Goal: Information Seeking & Learning: Learn about a topic

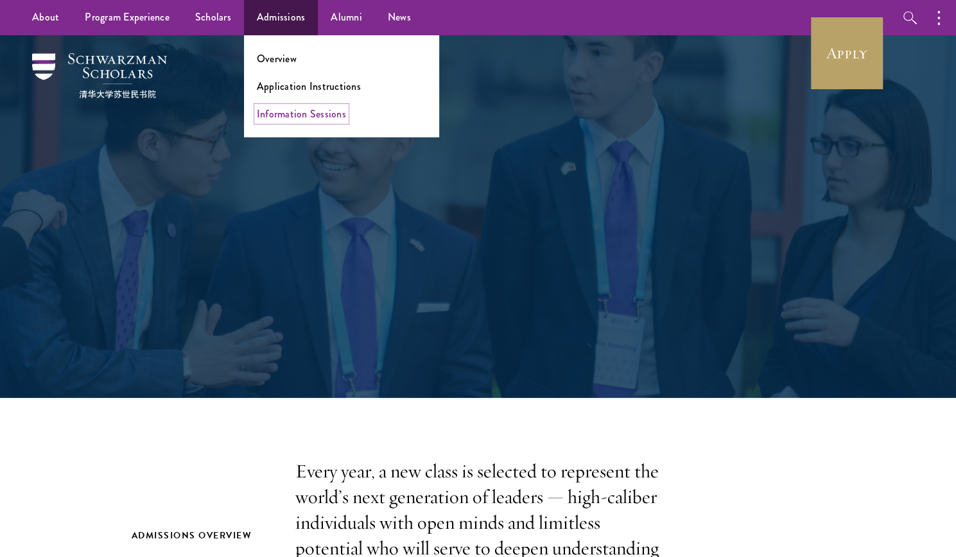
click at [309, 117] on link "Information Sessions" at bounding box center [301, 114] width 89 height 15
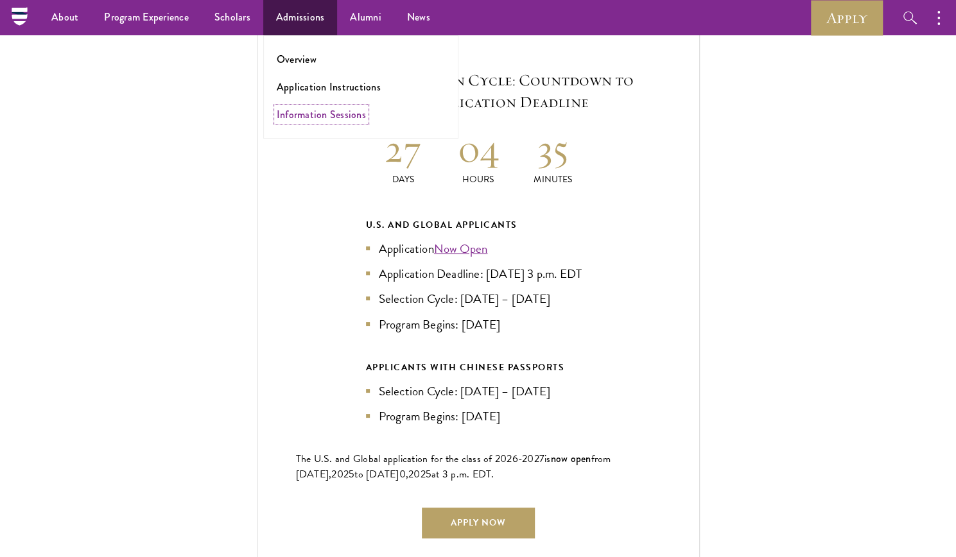
scroll to position [2749, 0]
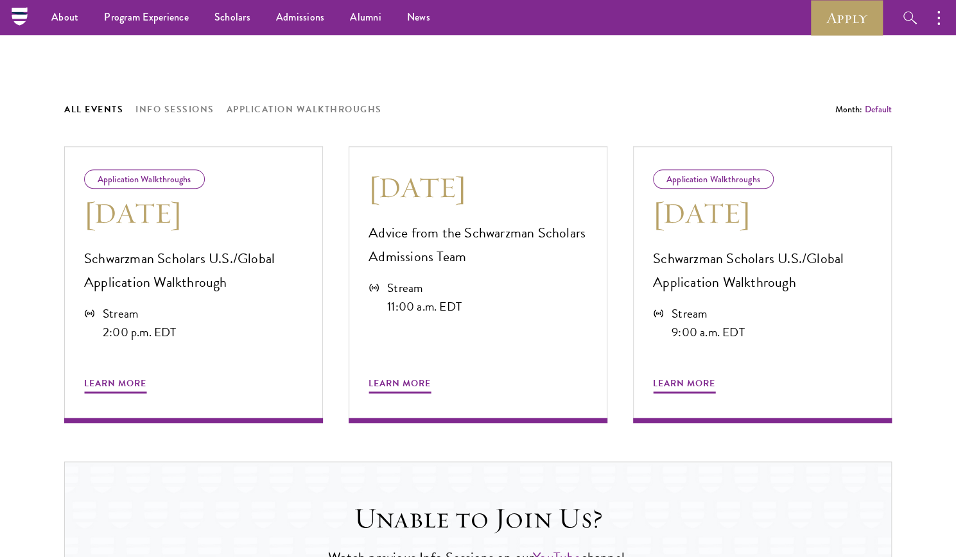
scroll to position [459, 0]
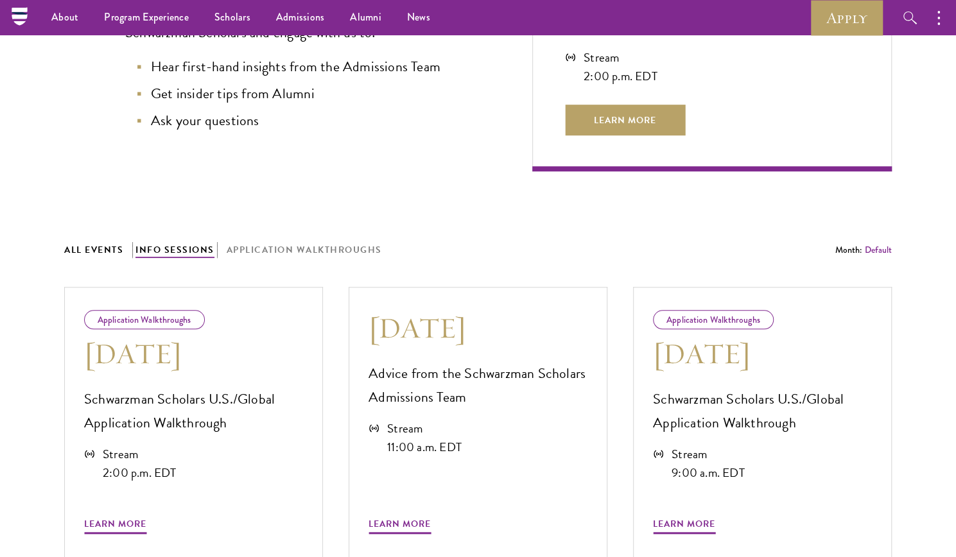
click at [188, 248] on button "Info Sessions" at bounding box center [174, 250] width 79 height 16
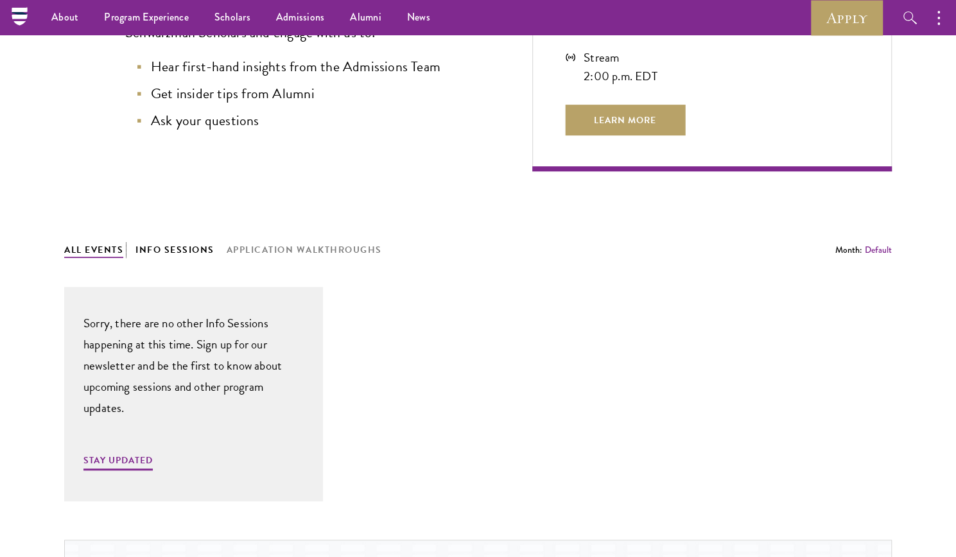
click at [114, 246] on button "All Events" at bounding box center [93, 250] width 59 height 16
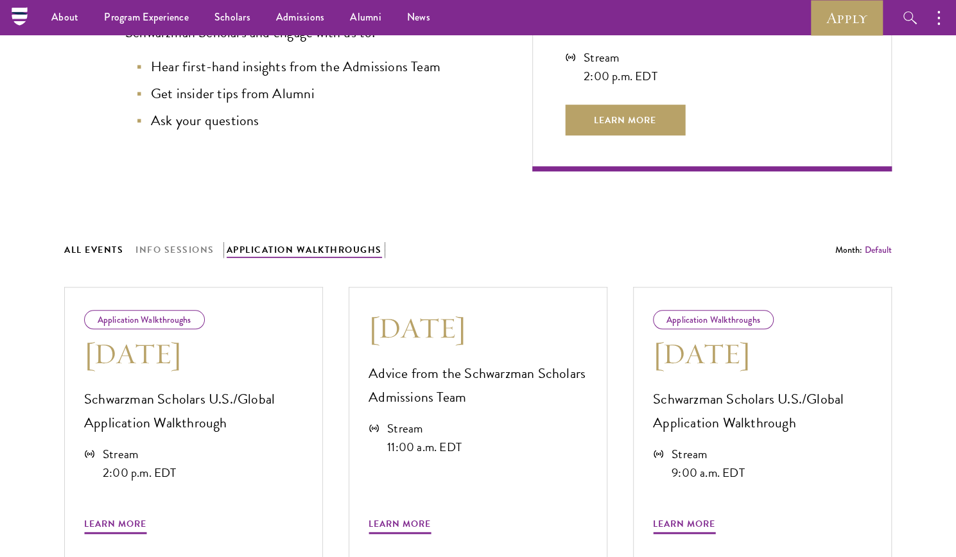
click at [307, 252] on button "Application Walkthroughs" at bounding box center [304, 250] width 155 height 16
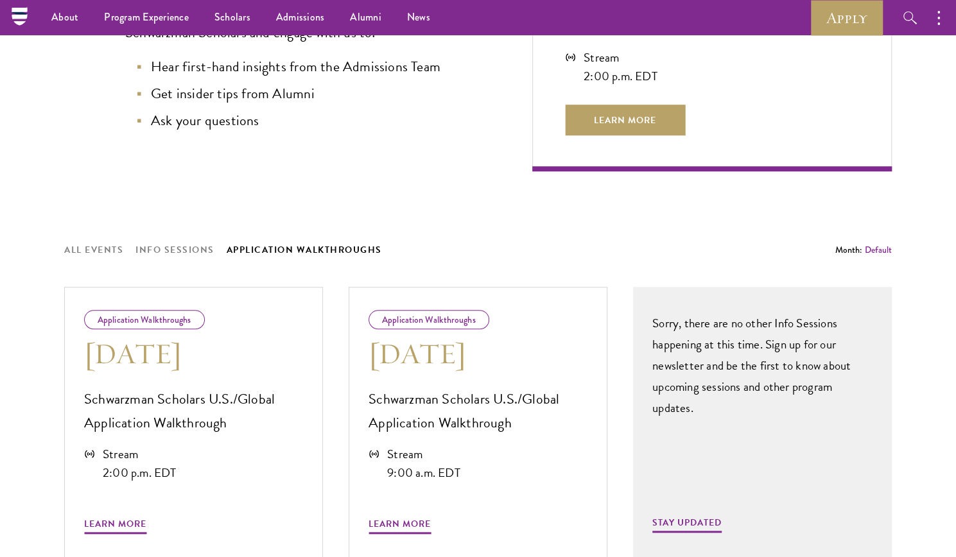
click at [132, 251] on div "All Events Info Sessions Application Walkthroughs" at bounding box center [449, 250] width 771 height 16
click at [104, 251] on button "All Events" at bounding box center [93, 250] width 59 height 16
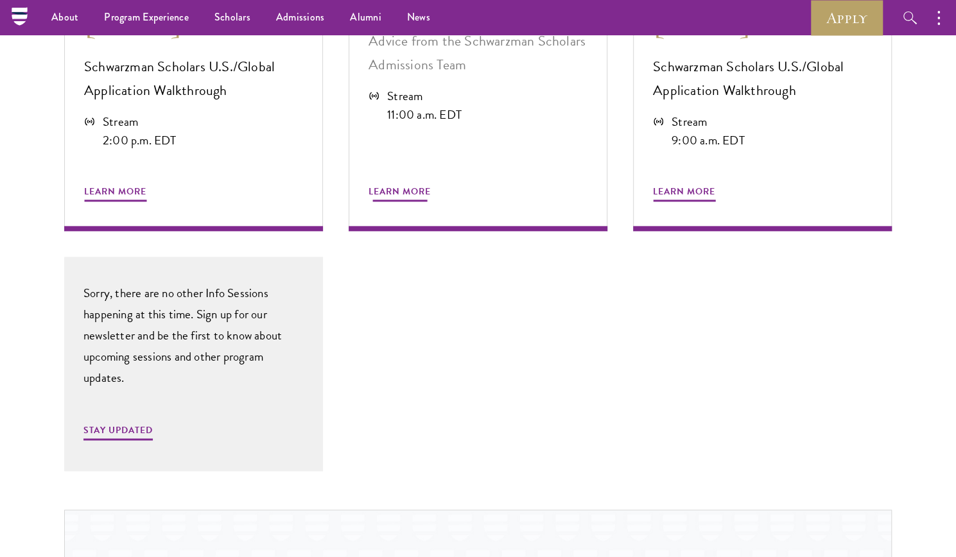
scroll to position [639, 0]
